Goal: Information Seeking & Learning: Learn about a topic

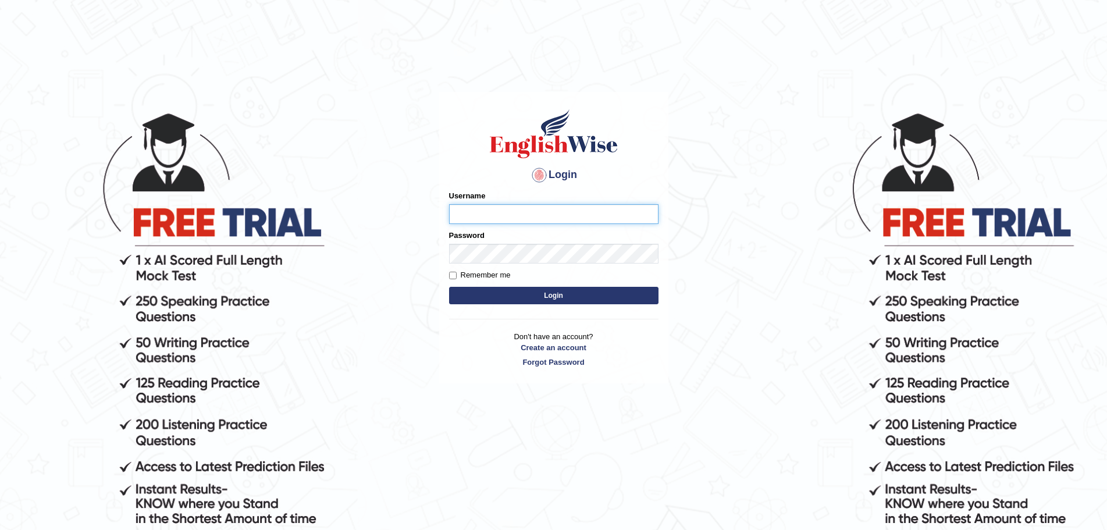
type input "Mugwunali"
click at [996, 104] on body "Login Please fix the following errors: Username Mugwunali Password Remember me …" at bounding box center [553, 320] width 1107 height 530
click at [553, 296] on button "Login" at bounding box center [553, 295] width 209 height 17
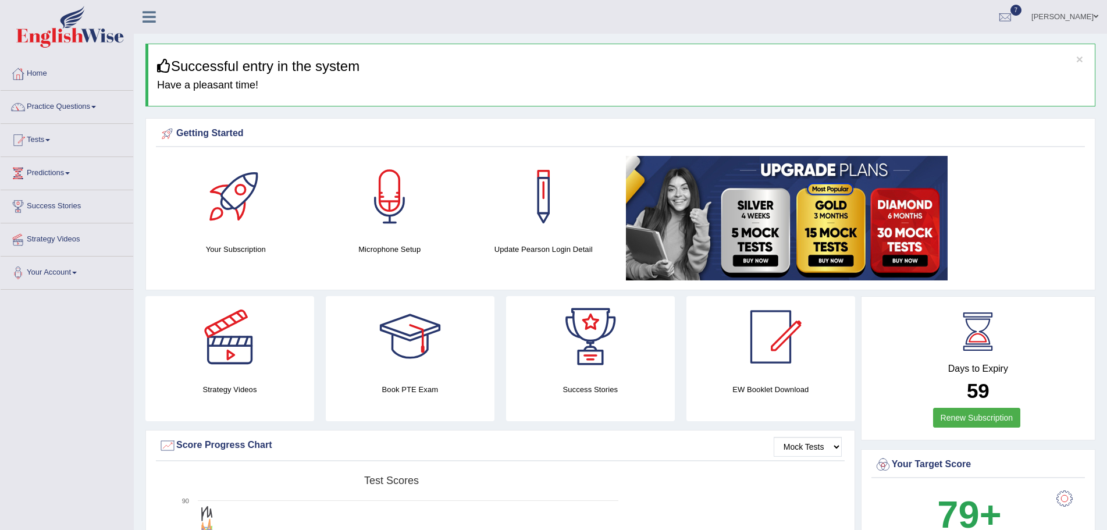
click at [96, 106] on span at bounding box center [93, 107] width 5 height 2
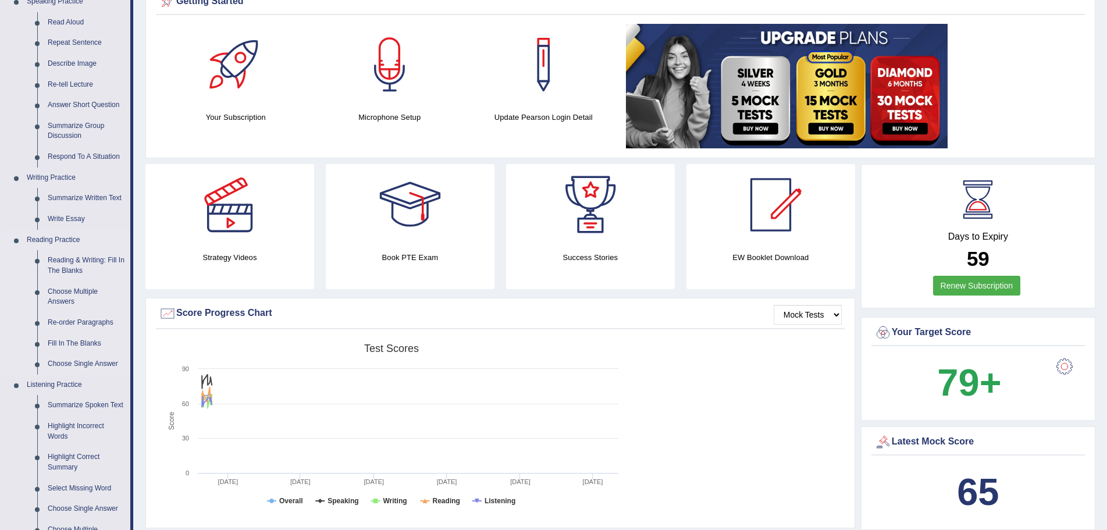
scroll to position [174, 0]
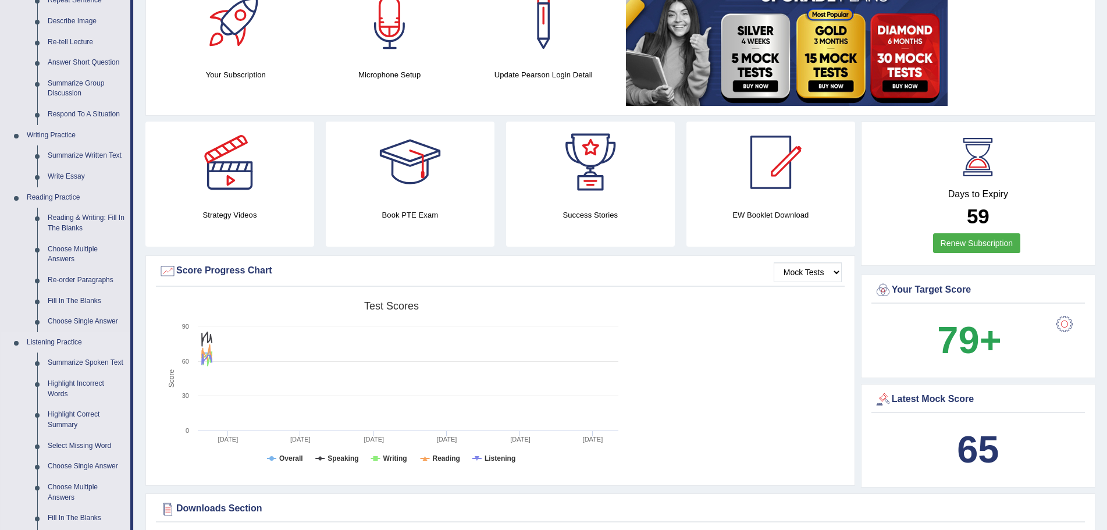
click at [66, 340] on link "Listening Practice" at bounding box center [76, 342] width 109 height 21
click at [94, 361] on link "Summarize Spoken Text" at bounding box center [86, 362] width 88 height 21
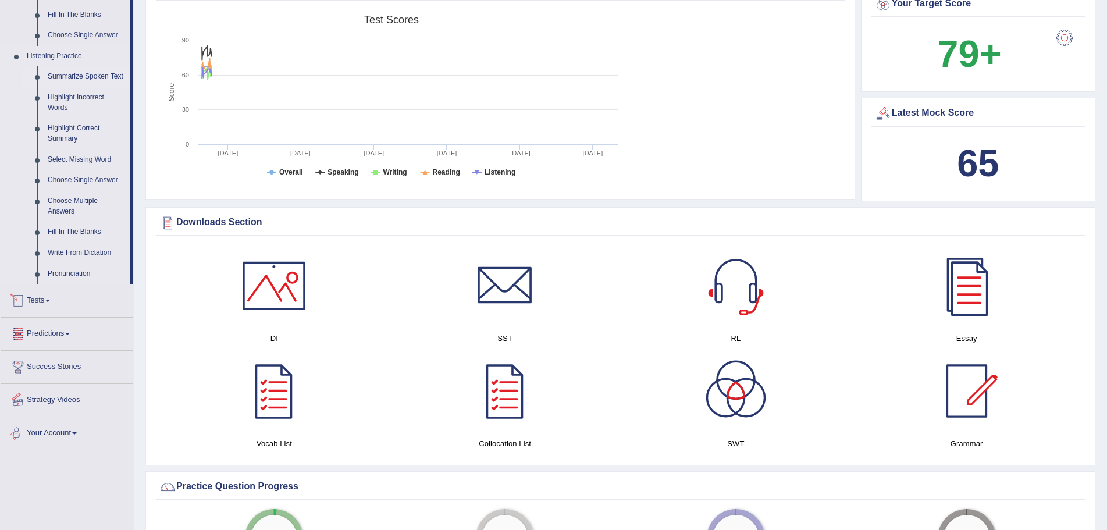
scroll to position [710, 0]
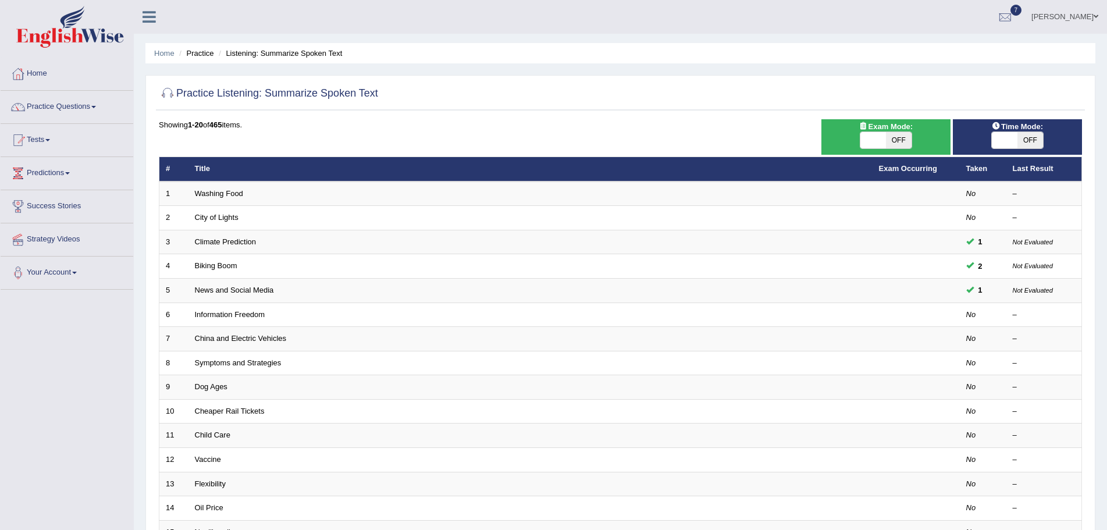
click at [903, 141] on span "OFF" at bounding box center [899, 140] width 26 height 16
checkbox input "true"
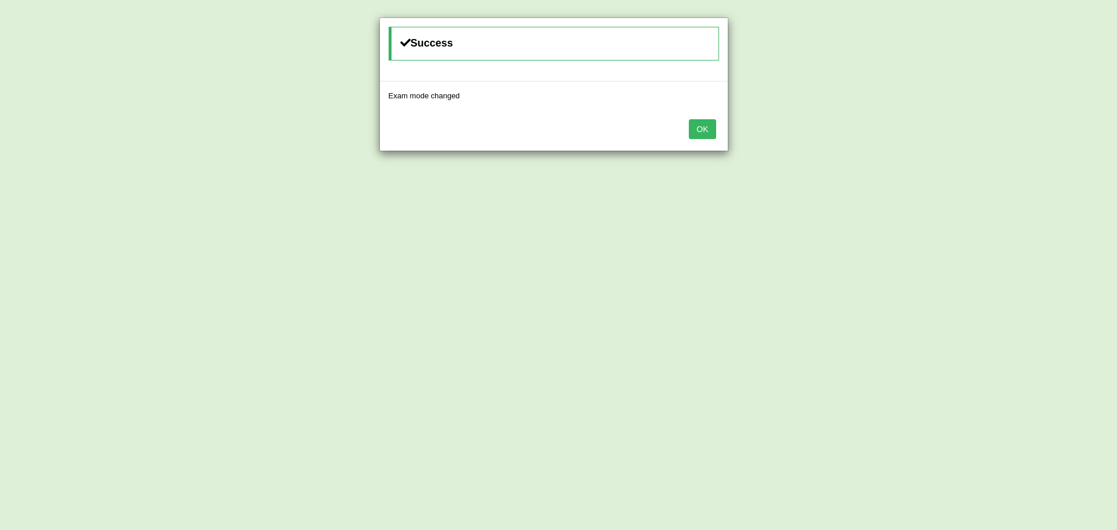
click at [703, 127] on button "OK" at bounding box center [702, 129] width 27 height 20
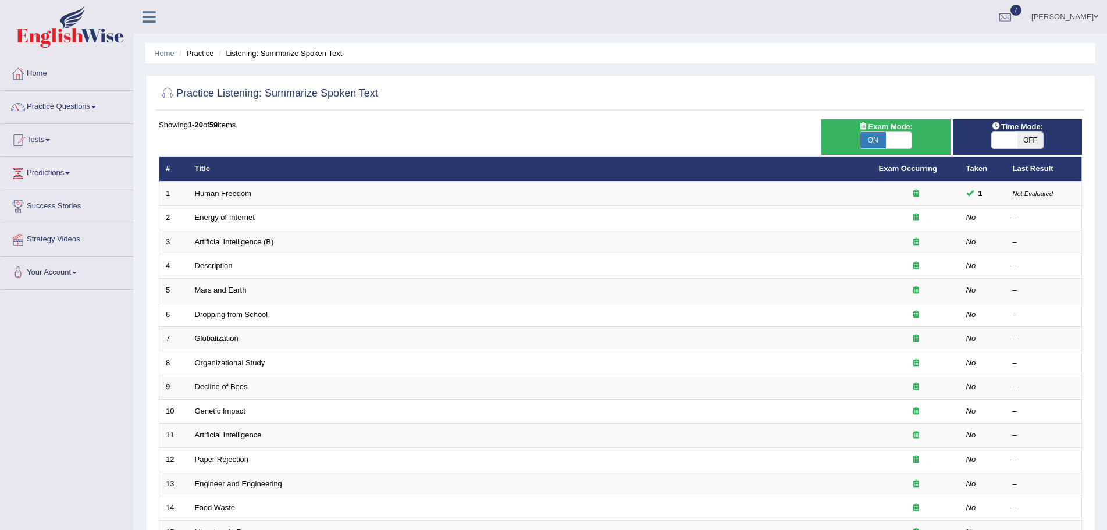
click at [1029, 141] on span "OFF" at bounding box center [1030, 140] width 26 height 16
checkbox input "true"
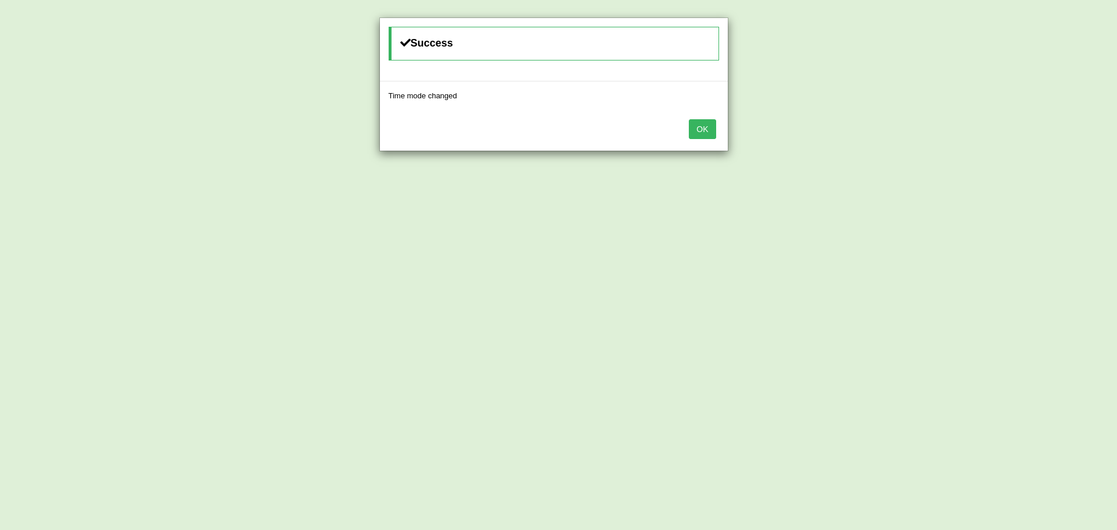
click at [709, 128] on button "OK" at bounding box center [702, 129] width 27 height 20
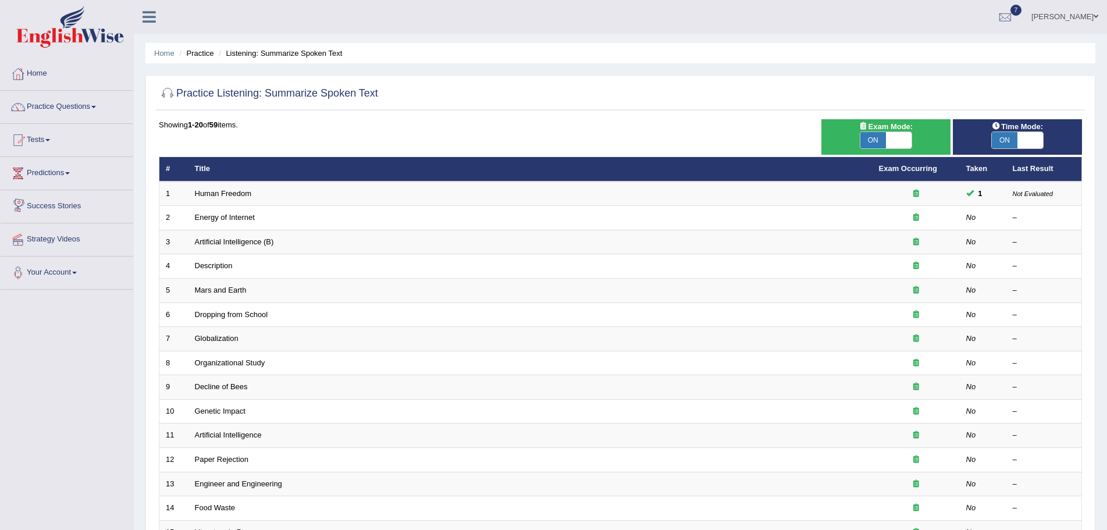
click at [0, 191] on div "Home Practice Questions Speaking Practice Read Aloud Repeat Sentence Describe I…" at bounding box center [67, 174] width 150 height 232
drag, startPoint x: 0, startPoint y: 191, endPoint x: 110, endPoint y: 502, distance: 330.0
click at [110, 502] on div "Toggle navigation Home Practice Questions Speaking Practice Read Aloud Repeat S…" at bounding box center [553, 382] width 1107 height 764
click at [759, 134] on div "Showing 1-20 of 59 items. # Title Exam Occurring Taken Last Result 1 Human Free…" at bounding box center [620, 420] width 923 height 603
click at [77, 273] on span at bounding box center [74, 273] width 5 height 2
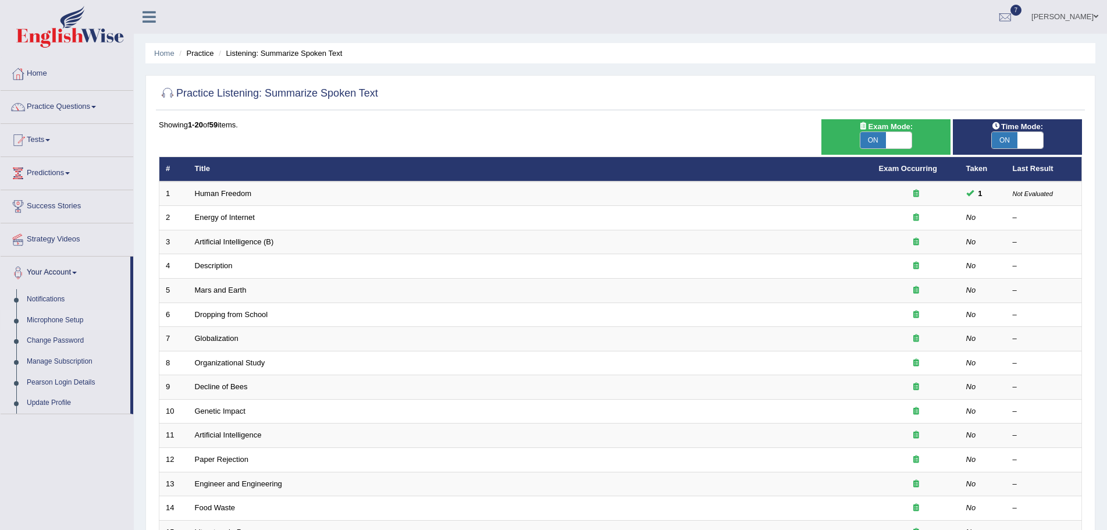
click at [78, 319] on link "Microphone Setup" at bounding box center [76, 320] width 109 height 21
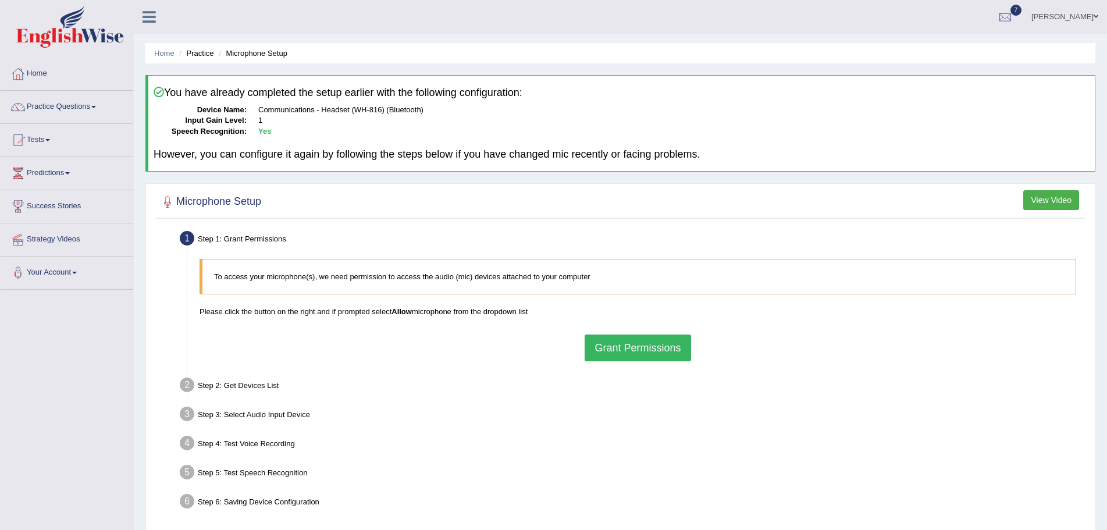
click at [605, 348] on button "Grant Permissions" at bounding box center [638, 347] width 106 height 27
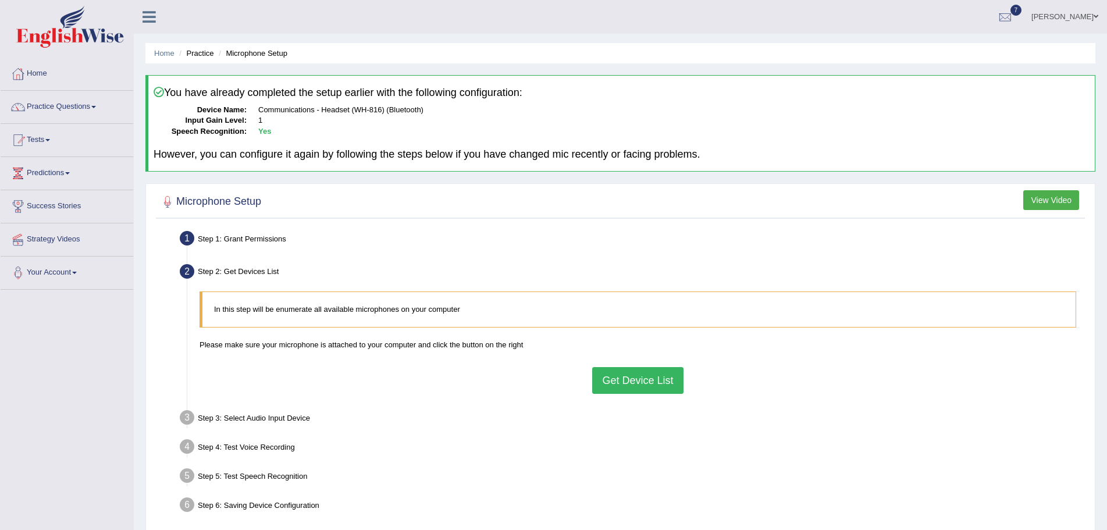
click at [607, 378] on button "Get Device List" at bounding box center [637, 380] width 91 height 27
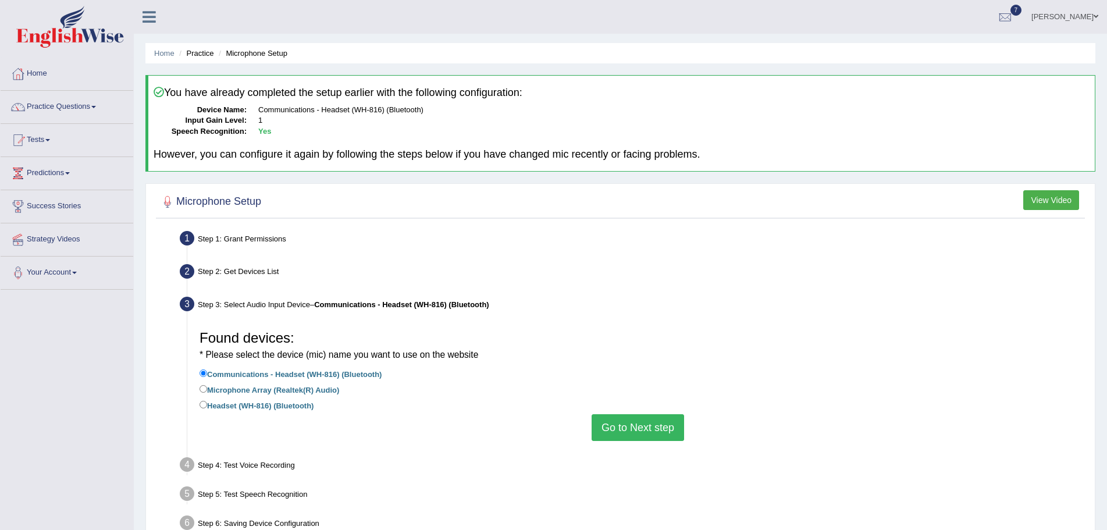
click at [633, 430] on button "Go to Next step" at bounding box center [637, 427] width 92 height 27
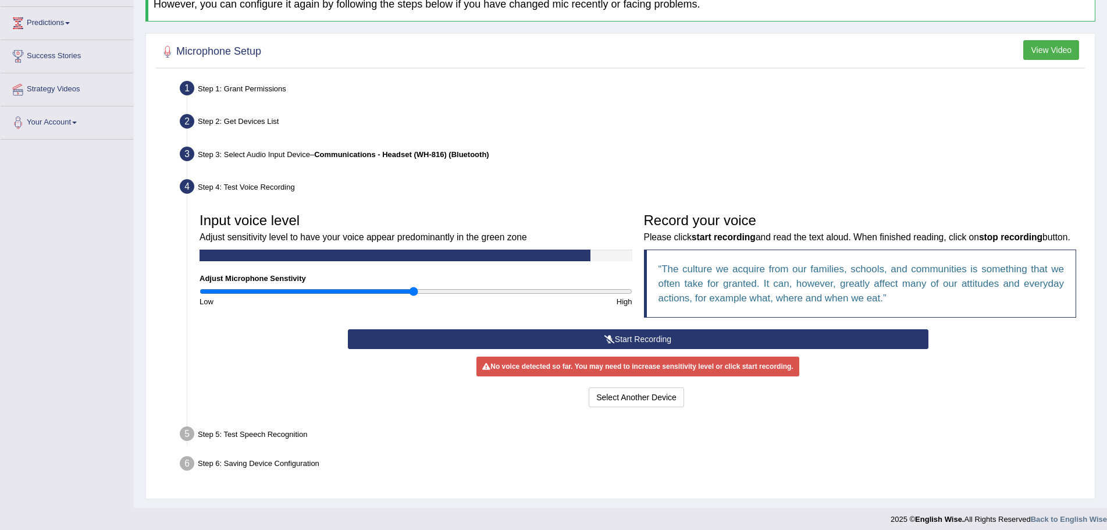
scroll to position [173, 0]
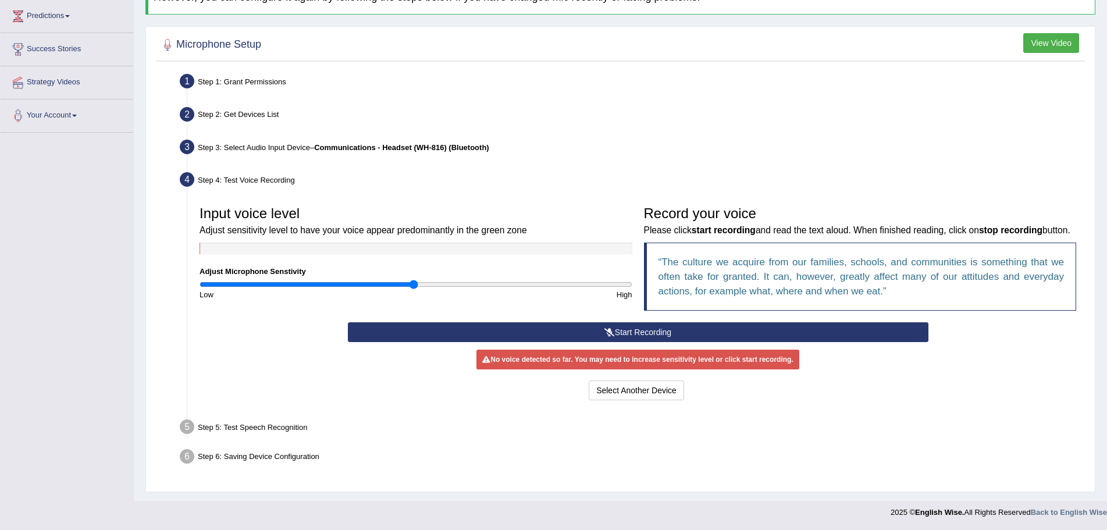
click at [638, 330] on button "Start Recording" at bounding box center [638, 332] width 580 height 20
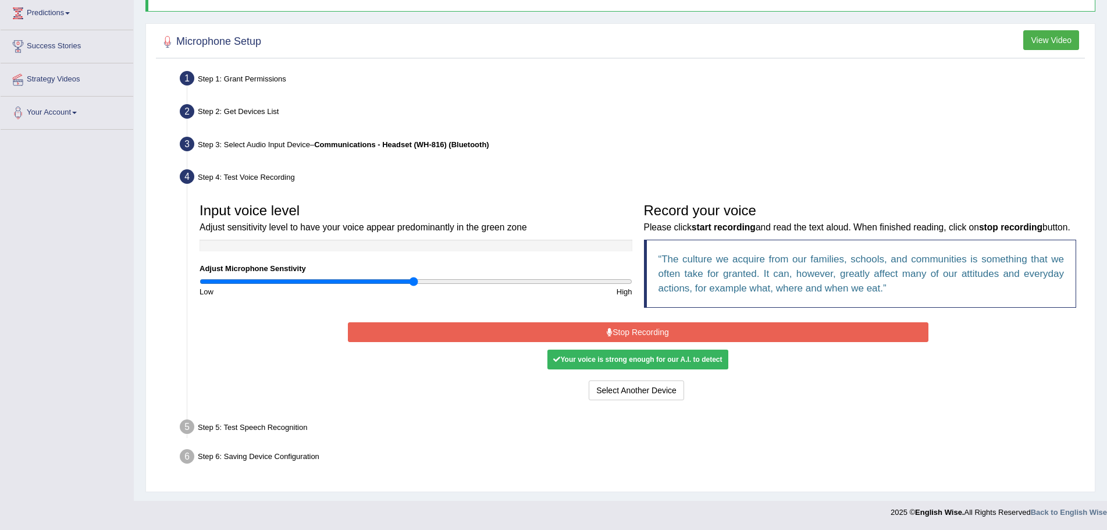
click at [696, 335] on button "Stop Recording" at bounding box center [638, 332] width 580 height 20
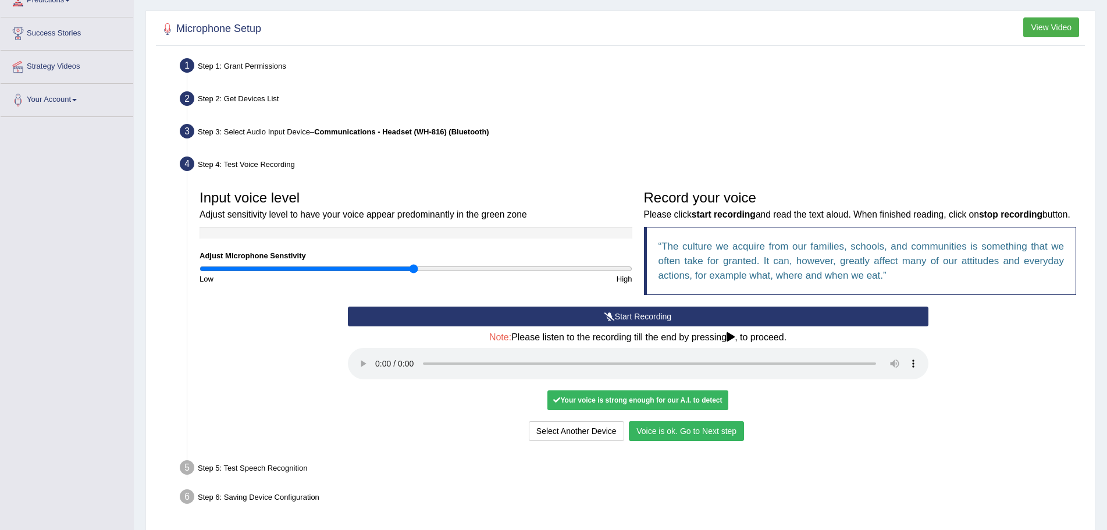
click at [694, 441] on button "Voice is ok. Go to Next step" at bounding box center [686, 431] width 115 height 20
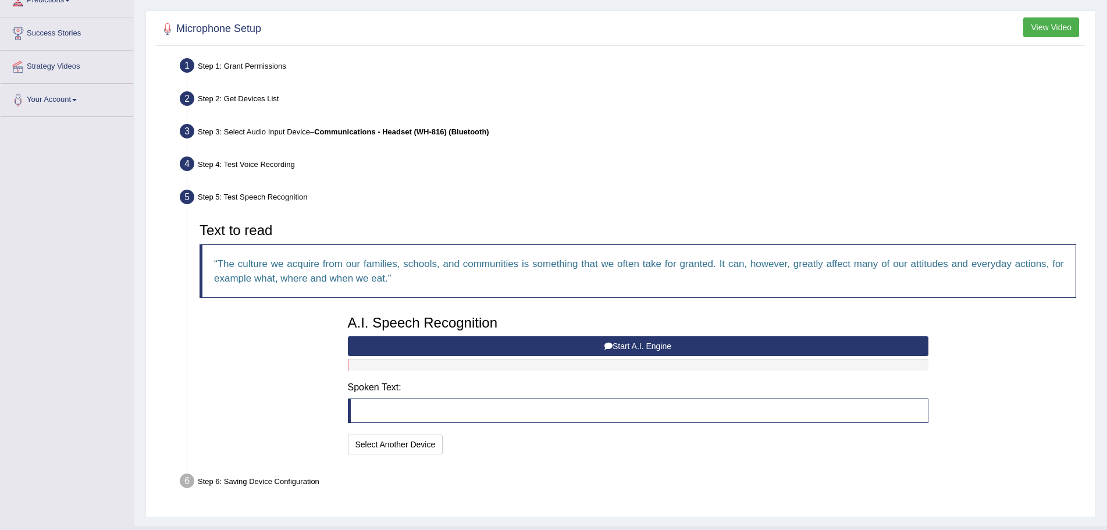
click at [668, 346] on button "Start A.I. Engine" at bounding box center [638, 346] width 580 height 20
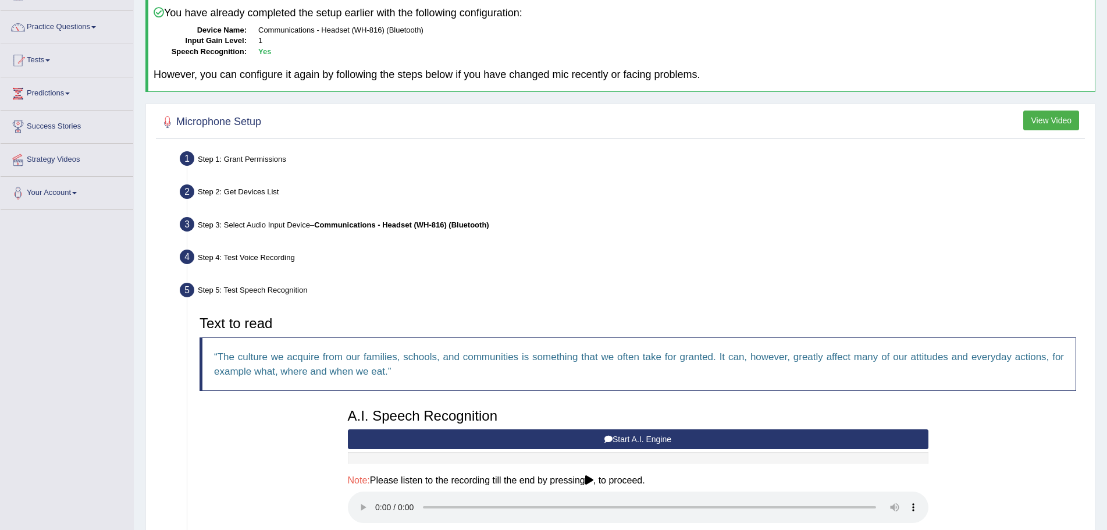
scroll to position [0, 0]
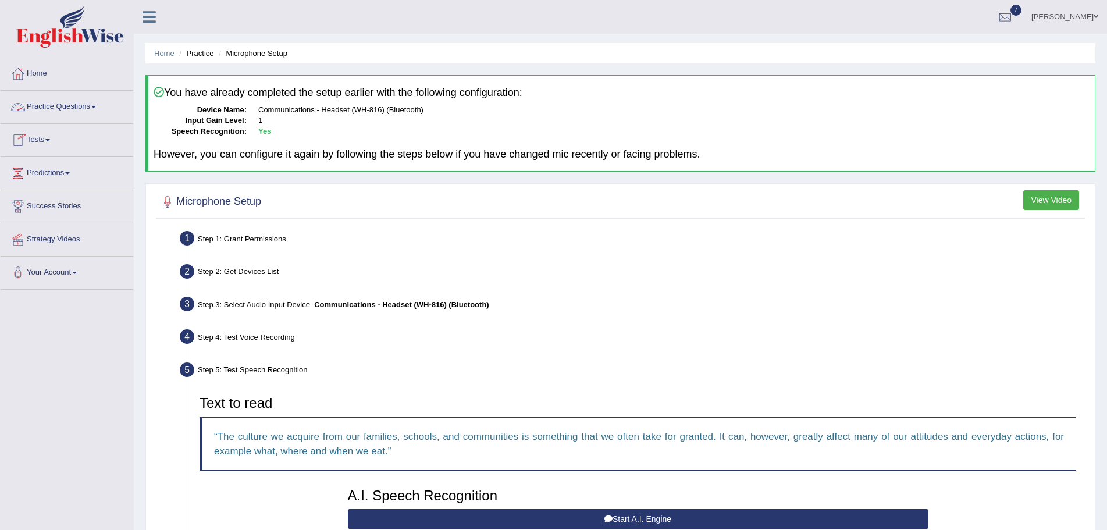
click at [97, 105] on link "Practice Questions" at bounding box center [67, 105] width 133 height 29
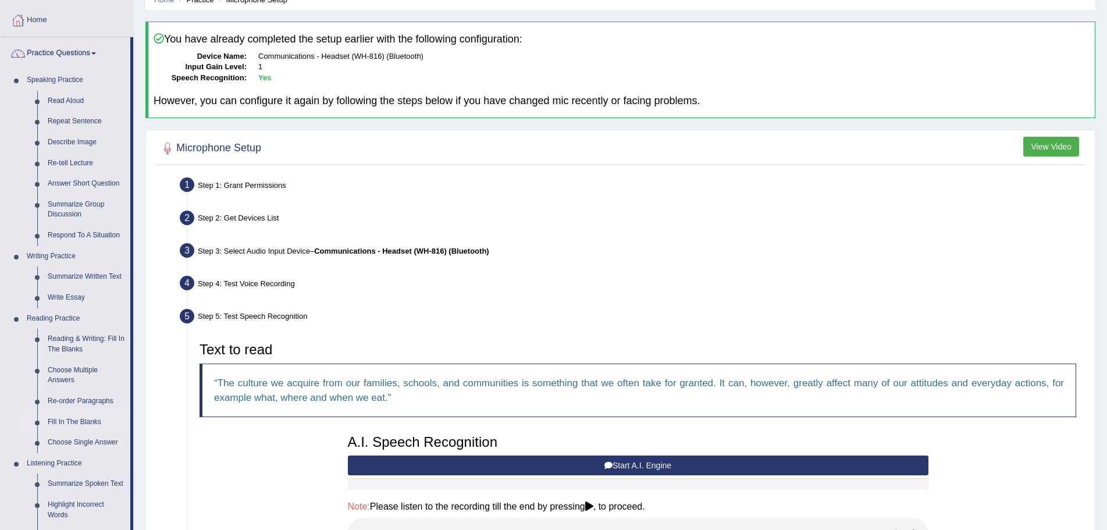
scroll to position [233, 0]
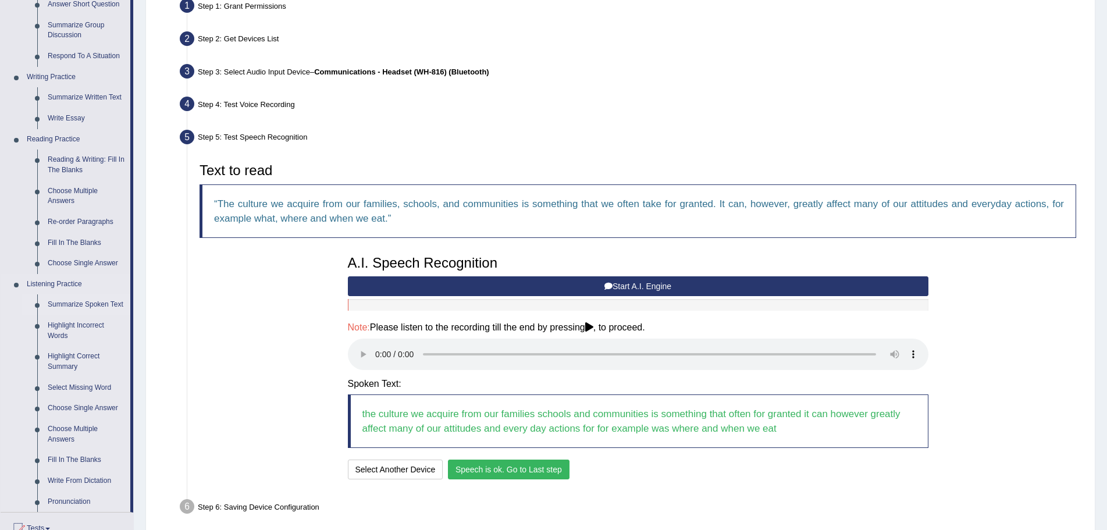
click at [108, 303] on link "Summarize Spoken Text" at bounding box center [86, 304] width 88 height 21
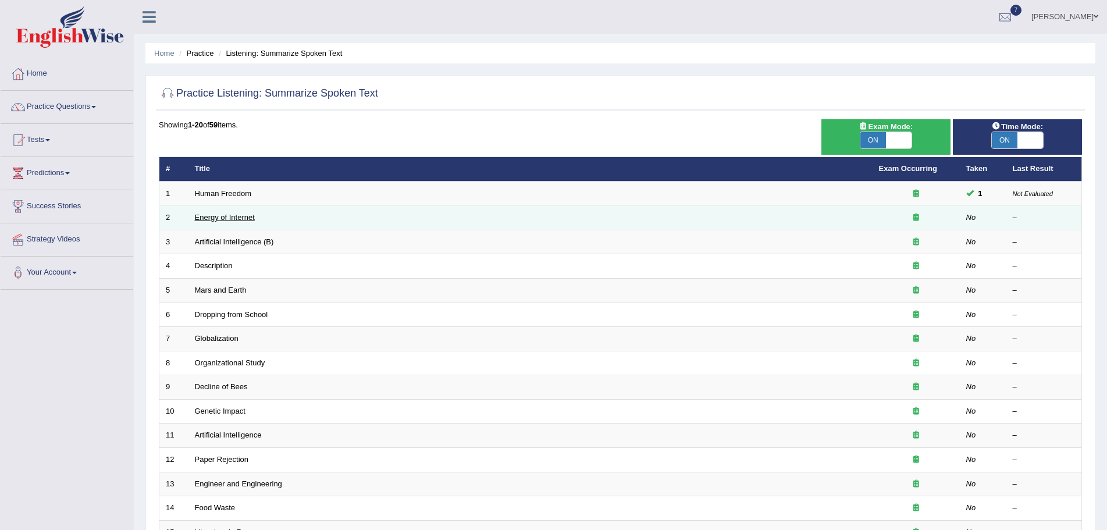
click at [240, 216] on link "Energy of Internet" at bounding box center [225, 217] width 60 height 9
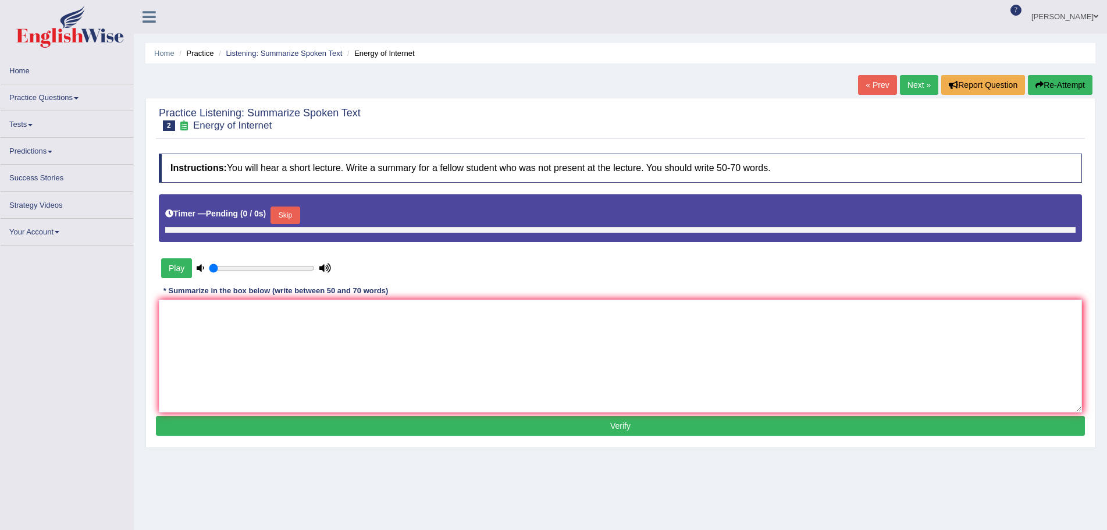
type input "0.75"
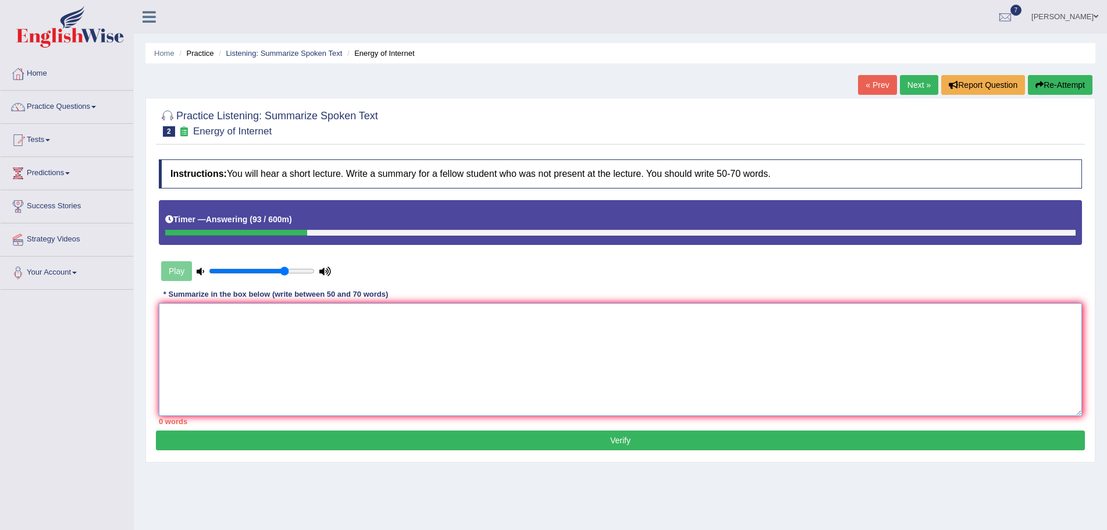
click at [223, 356] on textarea at bounding box center [620, 359] width 923 height 113
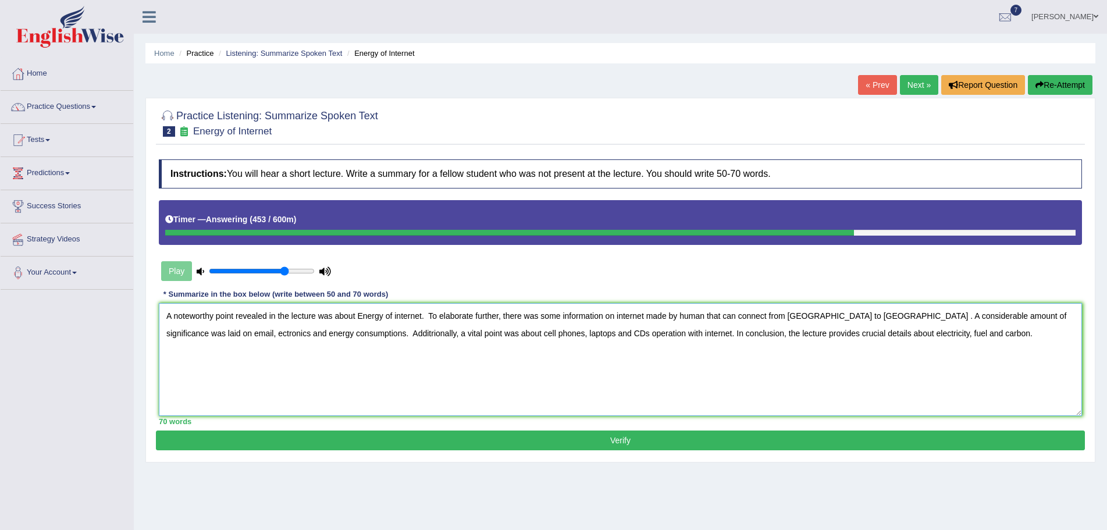
click at [849, 318] on textarea "A noteworthy point revealed in the lecture was about Energy of internet. To ela…" at bounding box center [620, 359] width 923 height 113
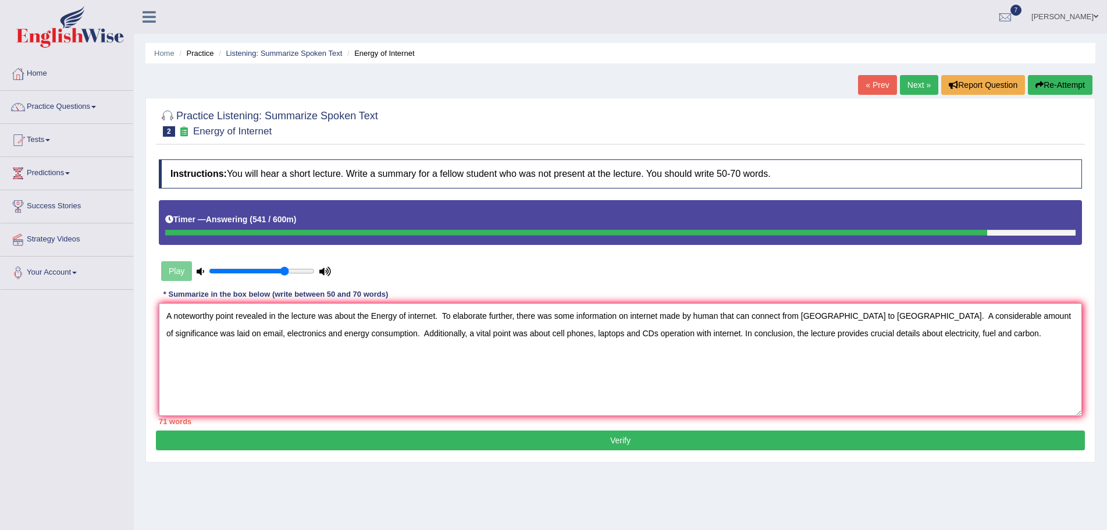
click at [590, 332] on textarea "A noteworthy point revealed in the lecture was about the Energy of internet. To…" at bounding box center [620, 359] width 923 height 113
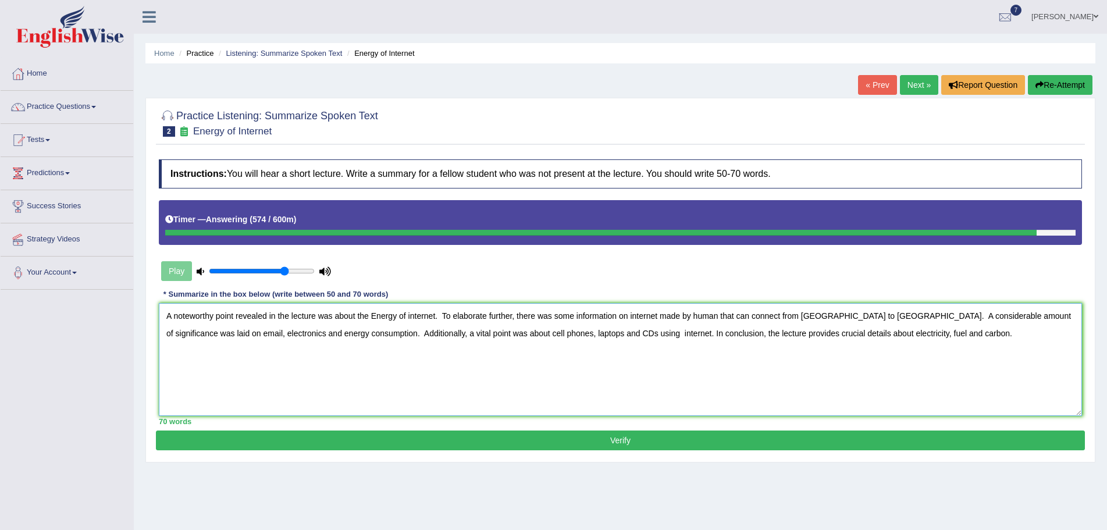
click at [749, 316] on textarea "A noteworthy point revealed in the lecture was about the Energy of internet. To…" at bounding box center [620, 359] width 923 height 113
type textarea "A noteworthy point revealed in the lecture was about the Energy of internet. To…"
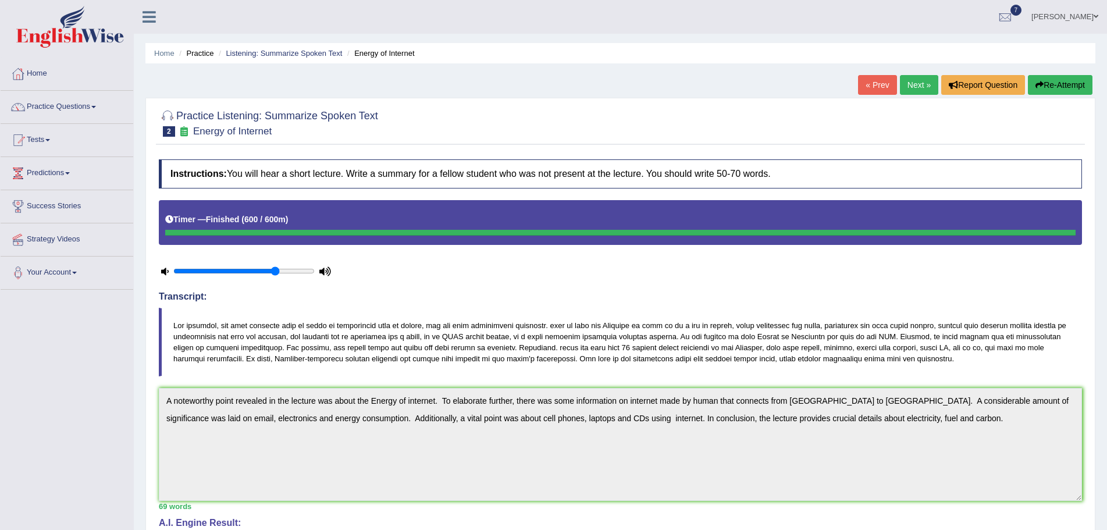
click at [908, 84] on link "Next »" at bounding box center [919, 85] width 38 height 20
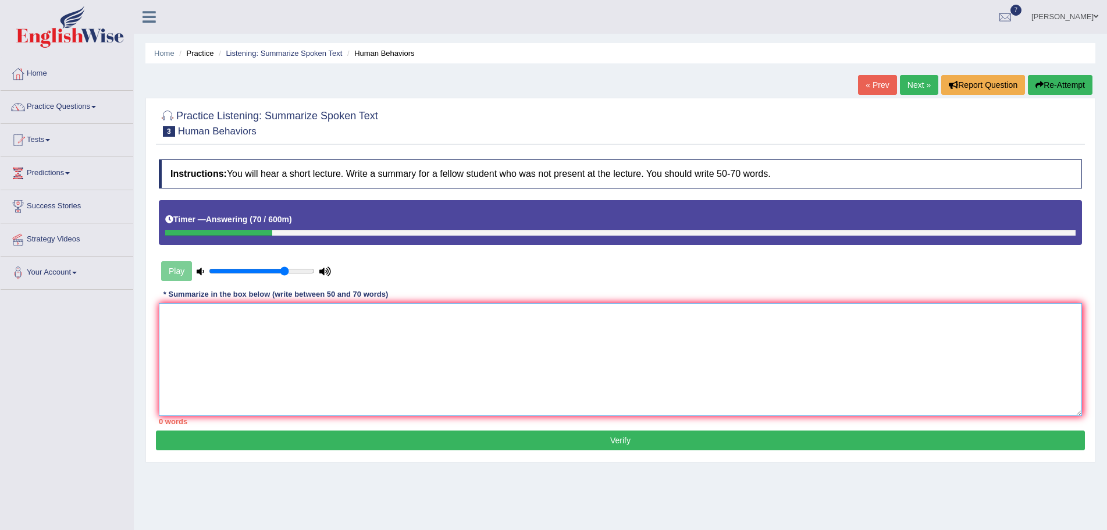
click at [227, 346] on textarea at bounding box center [620, 359] width 923 height 113
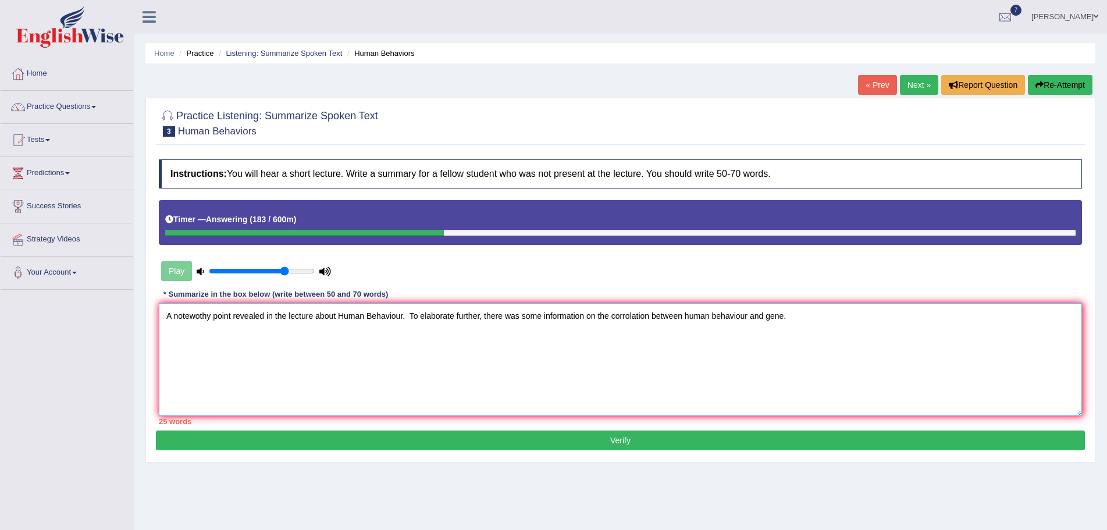
click at [628, 320] on textarea "A notewothy point revealed in the lecture about Human Behaviour. To elaborate f…" at bounding box center [620, 359] width 923 height 113
click at [801, 311] on textarea "A notewothy point revealed in the lecture about Human Behaviour. To elaborate f…" at bounding box center [620, 359] width 923 height 113
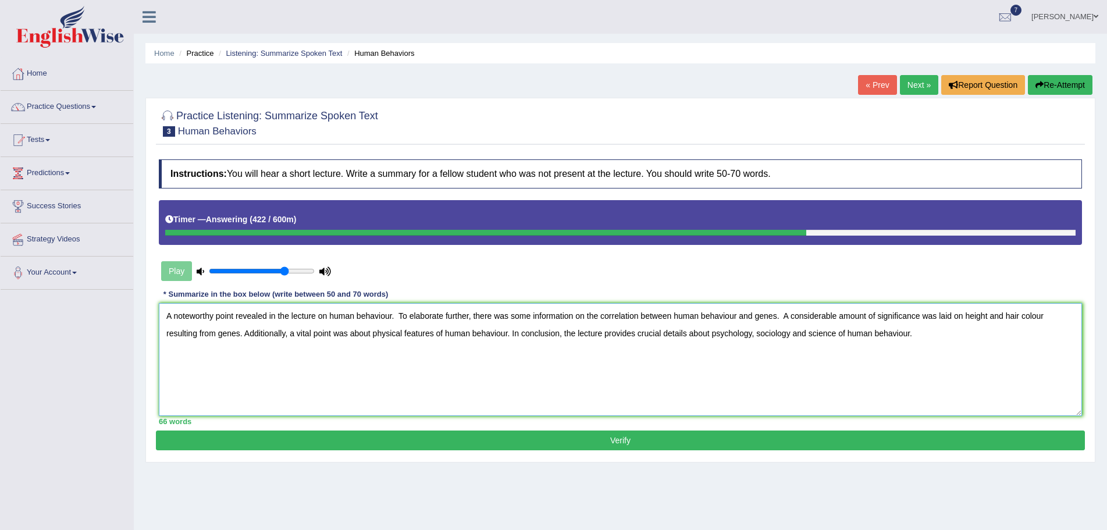
click at [318, 316] on textarea "A noteworthy point revealed in the lecture on human behaviour. To elaborate fur…" at bounding box center [620, 359] width 923 height 113
click at [447, 333] on textarea "A noteworthy point revealed in the lecture was on human behaviour. To elaborate…" at bounding box center [620, 359] width 923 height 113
click at [523, 333] on textarea "A noteworthy point revealed in the lecture was on human behaviour. To elaborate…" at bounding box center [620, 359] width 923 height 113
type textarea "A noteworthy point revealed in the lecture was on human behaviour. To elaborate…"
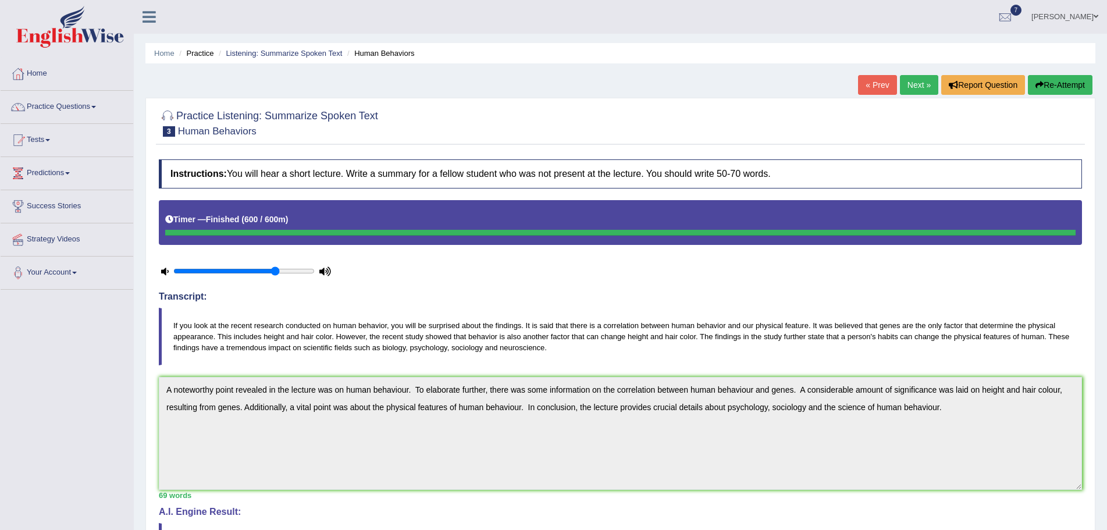
click at [1093, 15] on span at bounding box center [1095, 17] width 5 height 8
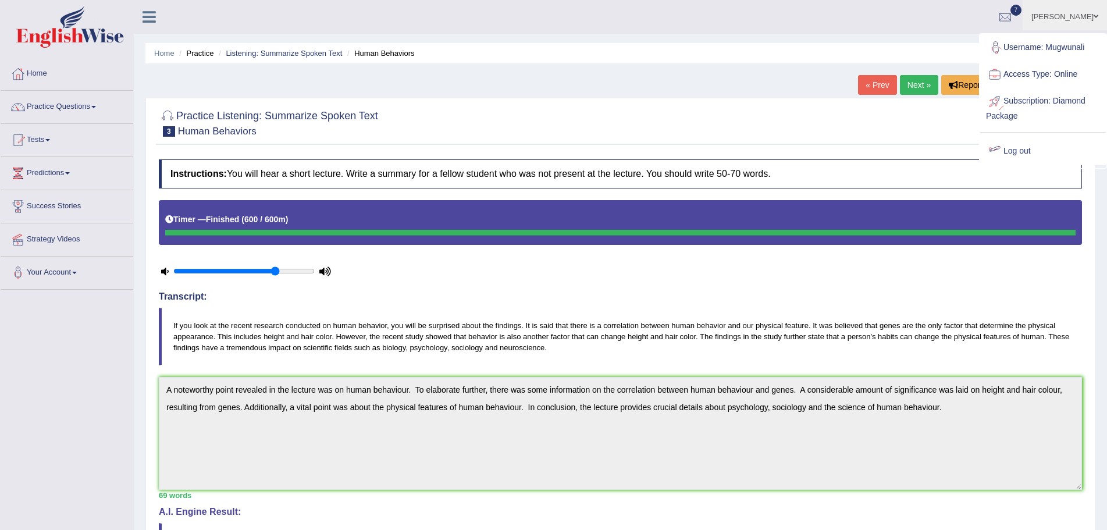
click at [1011, 152] on link "Log out" at bounding box center [1043, 151] width 126 height 27
